Goal: Information Seeking & Learning: Understand process/instructions

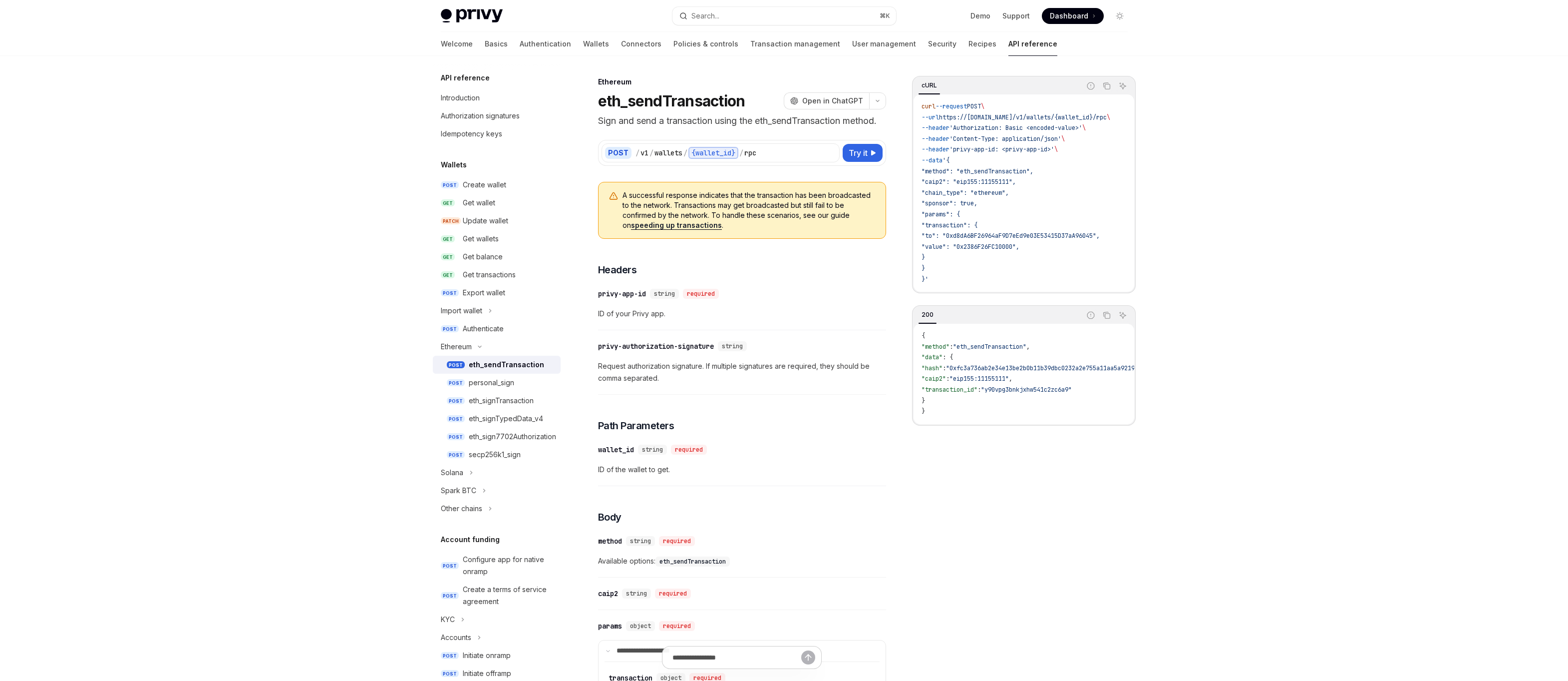
click at [583, 38] on link "Wallets" at bounding box center [596, 43] width 26 height 24
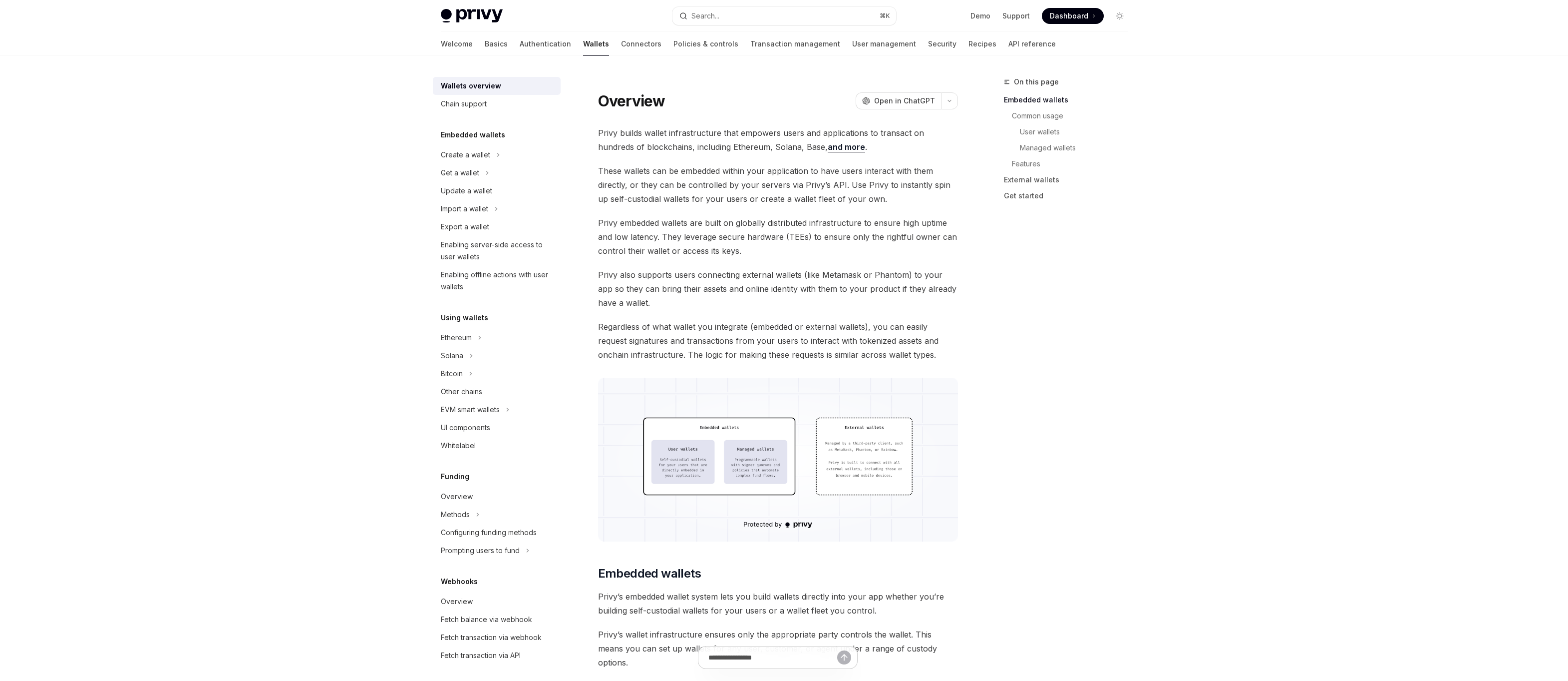
scroll to position [177, 0]
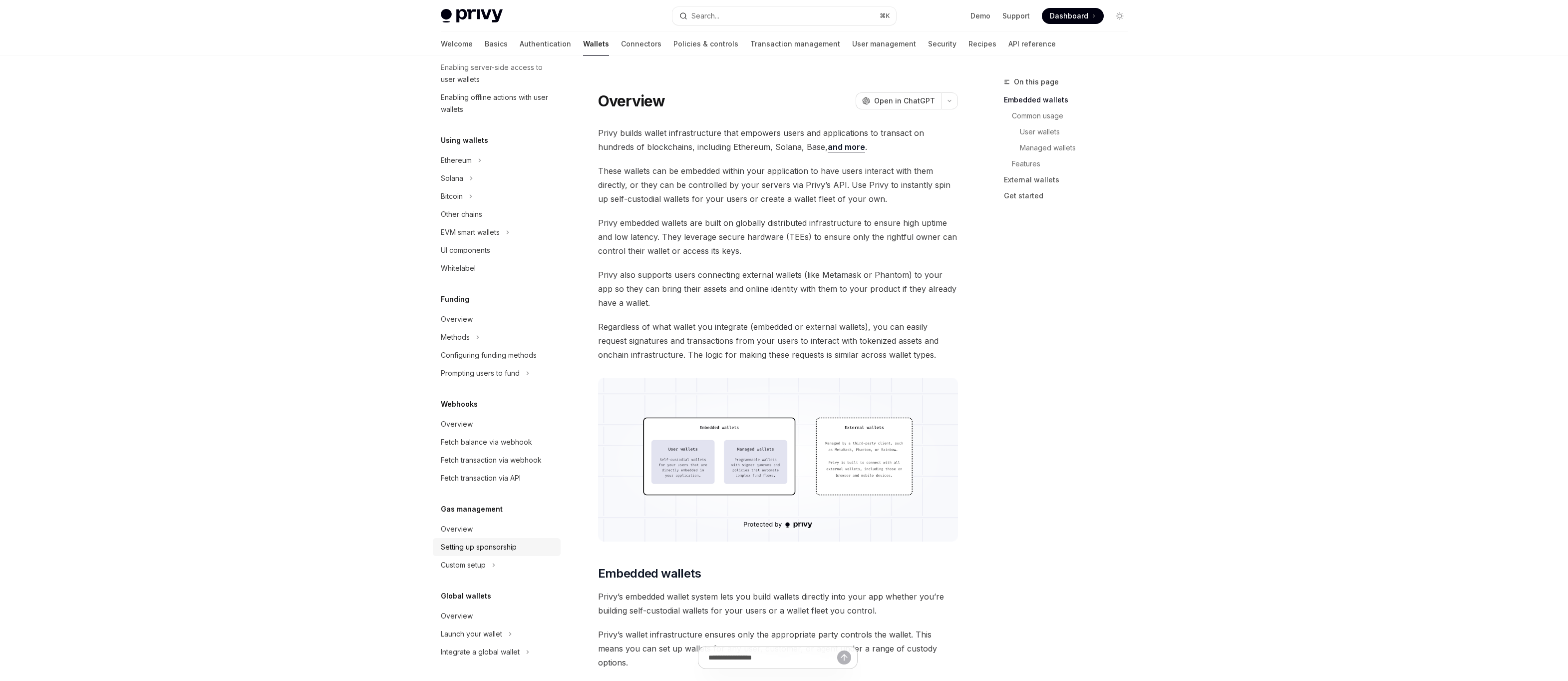
click at [480, 540] on link "Setting up sponsorship" at bounding box center [497, 547] width 128 height 18
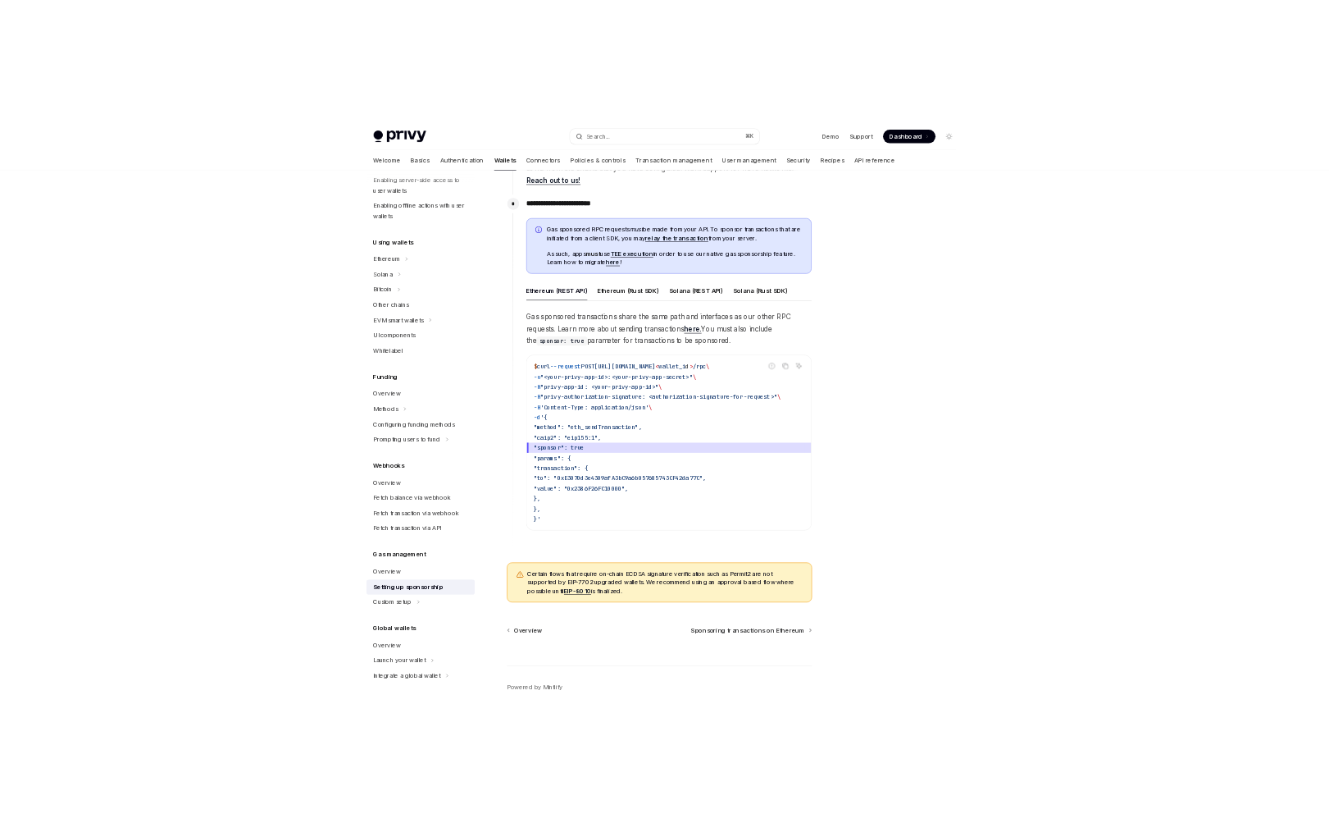
scroll to position [832, 0]
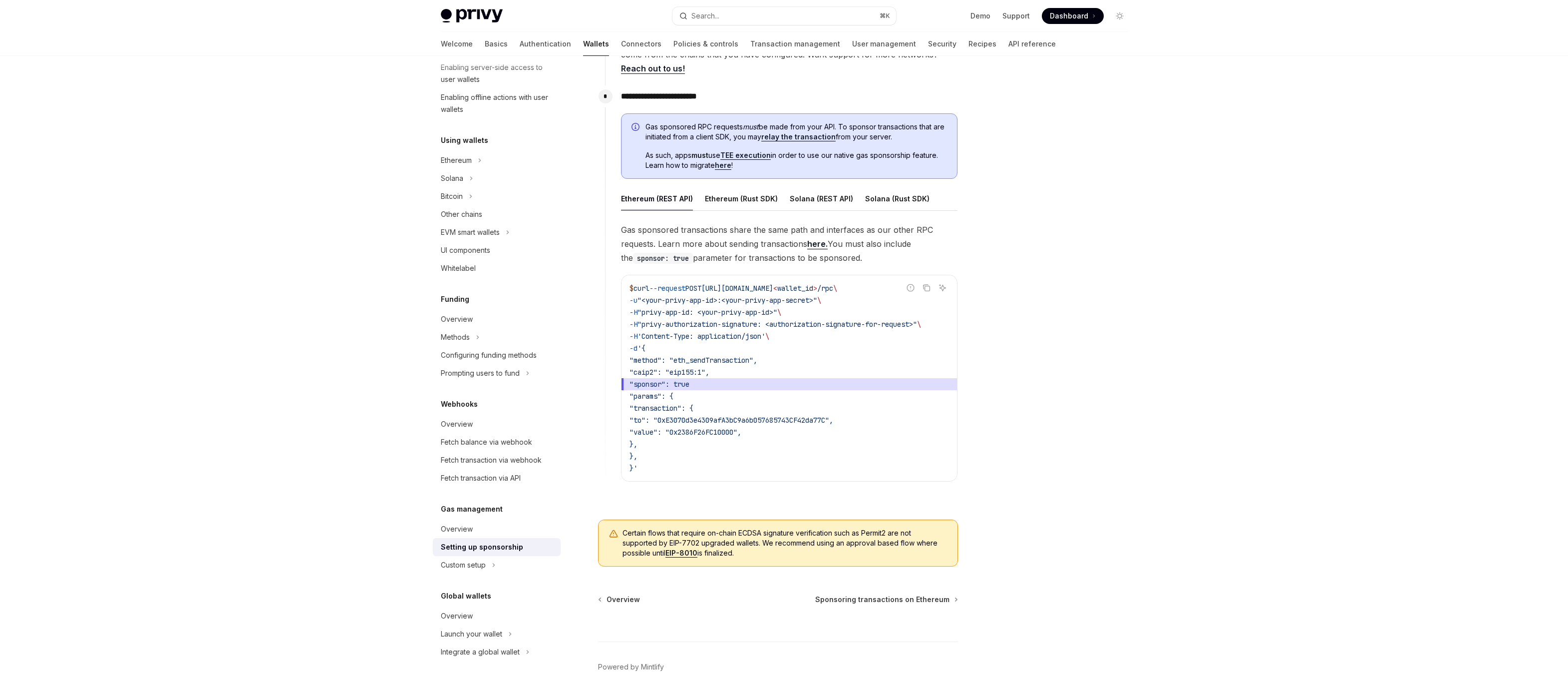
click at [761, 459] on code "$ curl --request POST [URL][DOMAIN_NAME] < wallet_i d > /rpc \ -u "<your-privy-…" at bounding box center [789, 378] width 320 height 192
drag, startPoint x: 732, startPoint y: 465, endPoint x: 624, endPoint y: 291, distance: 204.8
click at [624, 291] on div "$ curl --request POST [URL][DOMAIN_NAME] < wallet_i d > /rpc \ -u "<your-privy-…" at bounding box center [789, 378] width 335 height 206
copy code "$ curl --request POST [URL][DOMAIN_NAME] < wallet_i d > /rpc \ -u "<your-privy-…"
type textarea "*"
